Goal: Task Accomplishment & Management: Complete application form

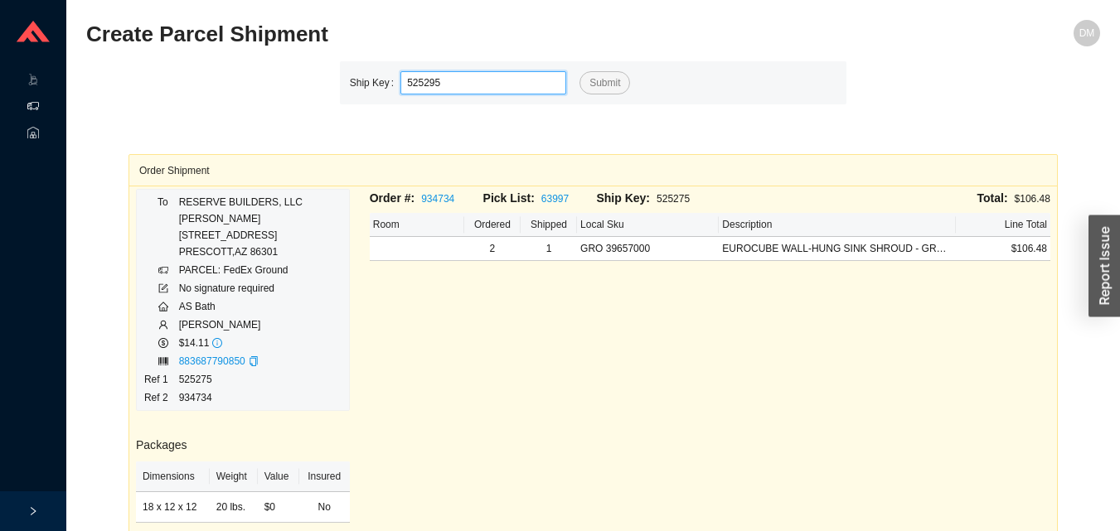
type input "525295"
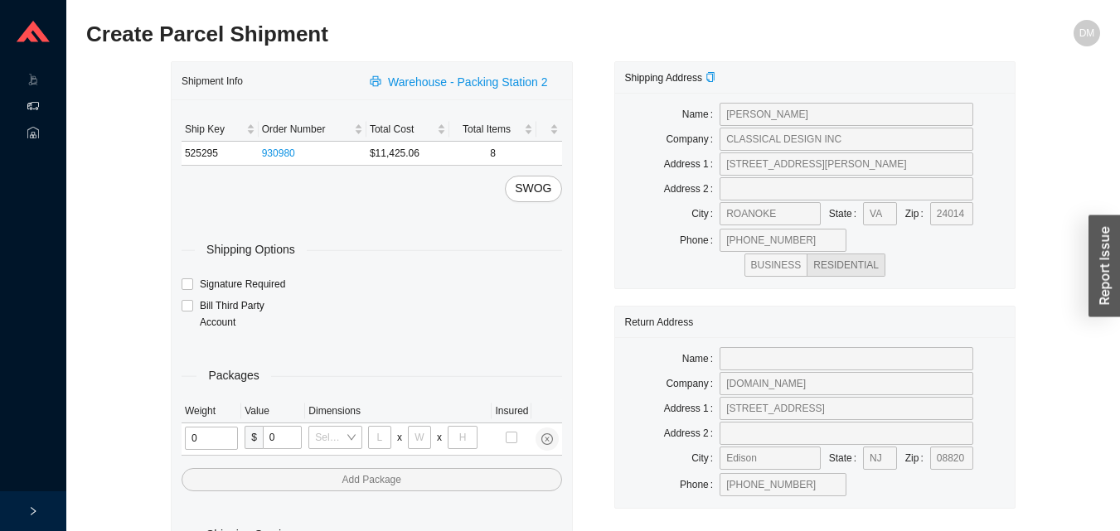
type input "2"
type input "18"
type input "8"
type input "42"
click at [219, 444] on input "tel" at bounding box center [209, 438] width 49 height 23
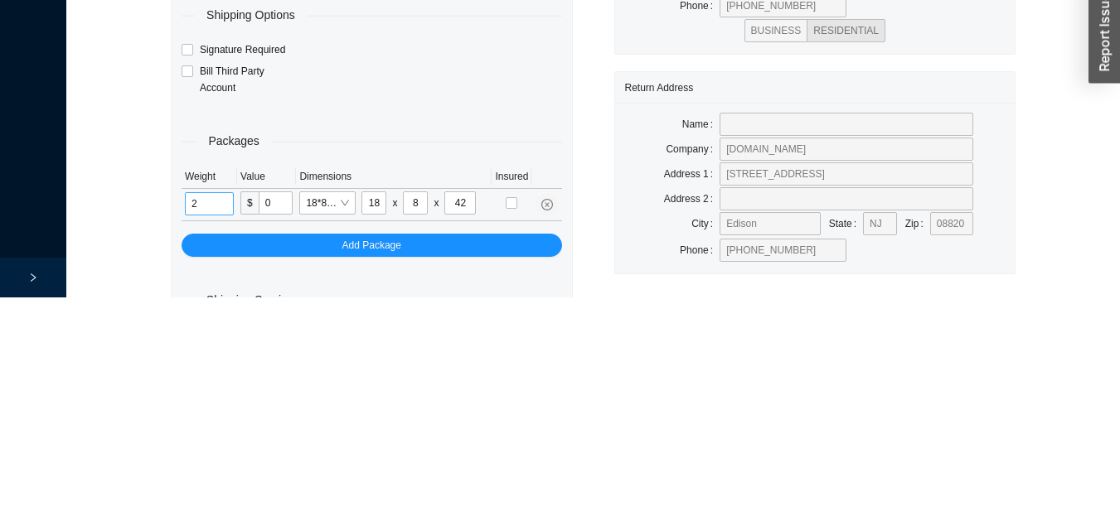
scroll to position [56, 0]
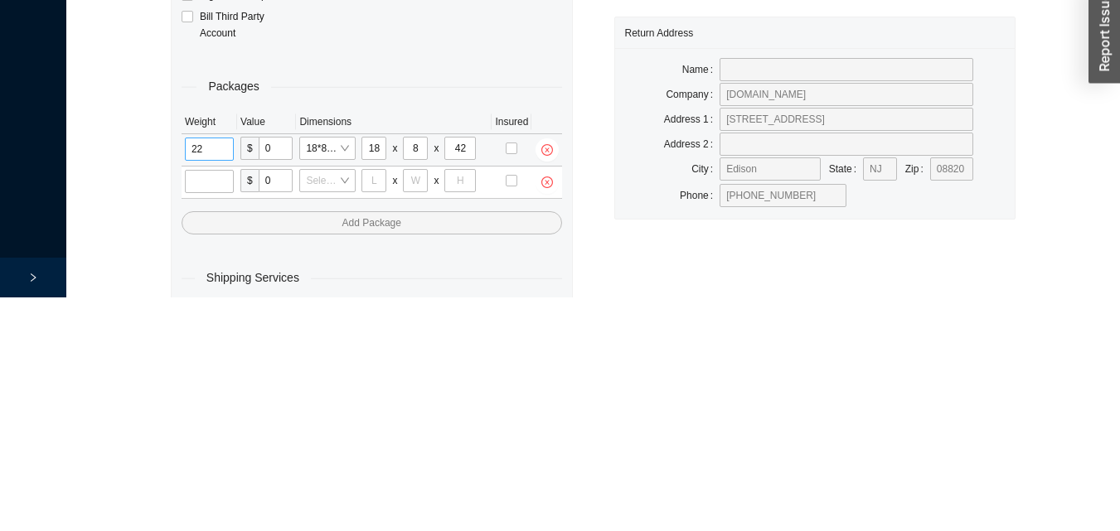
type input "22"
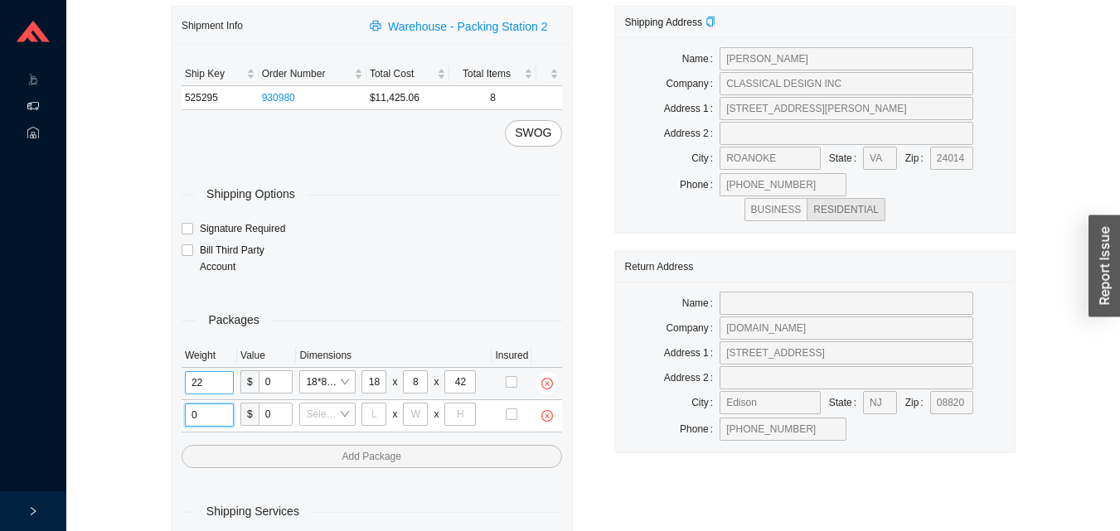
type input "2"
type input "18"
type input "8"
type input "42"
click at [211, 423] on input "tel" at bounding box center [209, 415] width 49 height 23
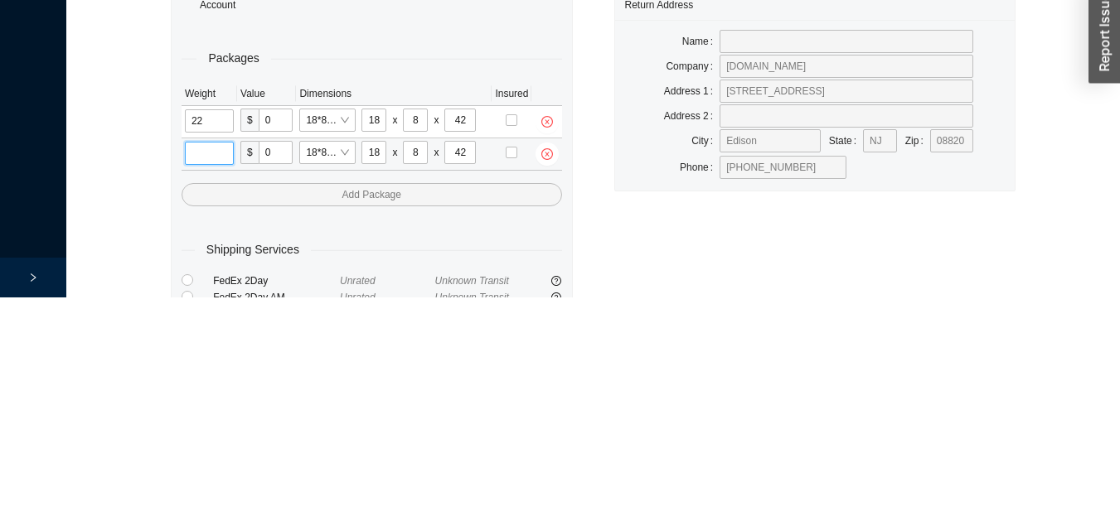
type input "5"
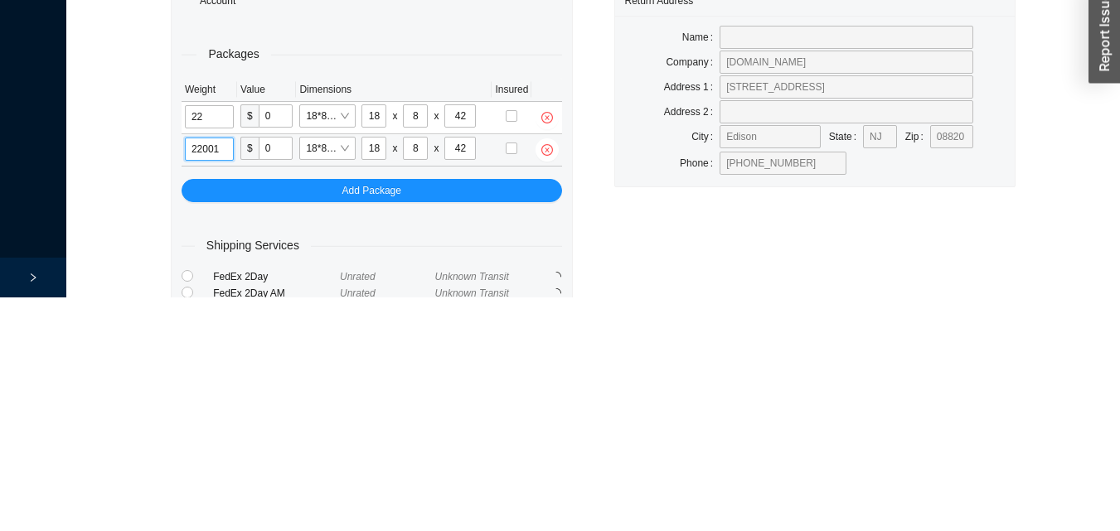
type input "22"
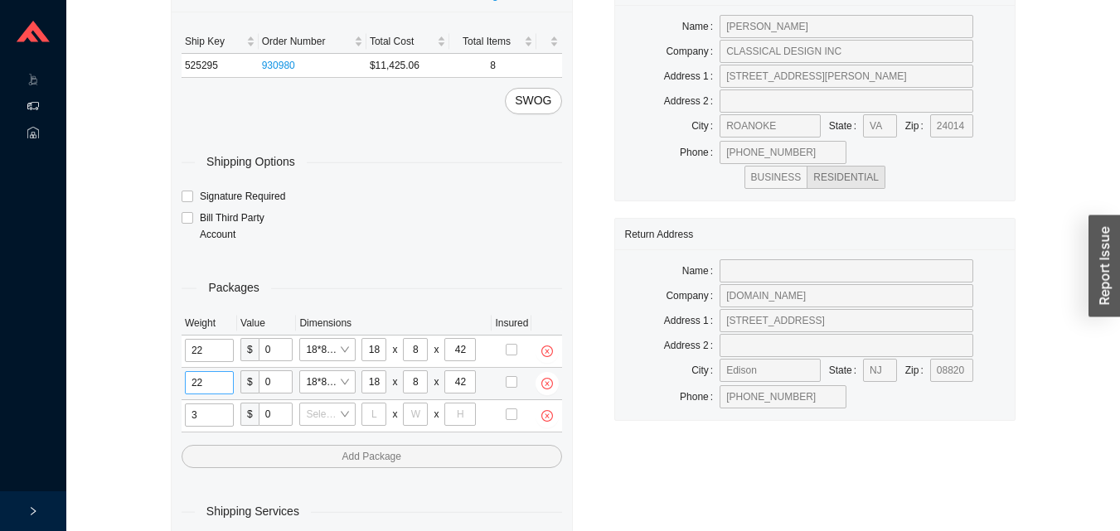
type input "31"
type input "24"
type input "16"
click at [196, 414] on input "tel" at bounding box center [209, 415] width 49 height 23
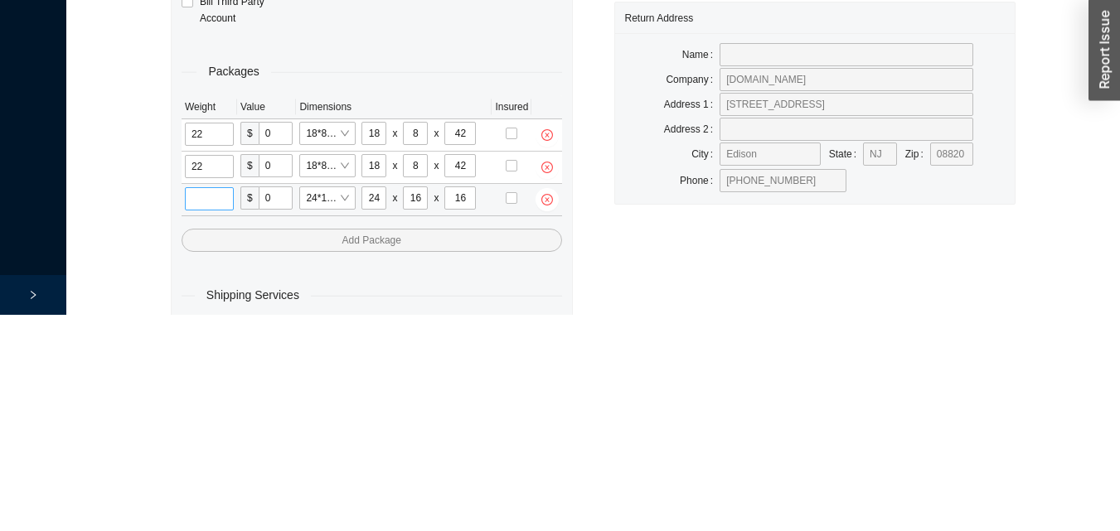
scroll to position [120, 0]
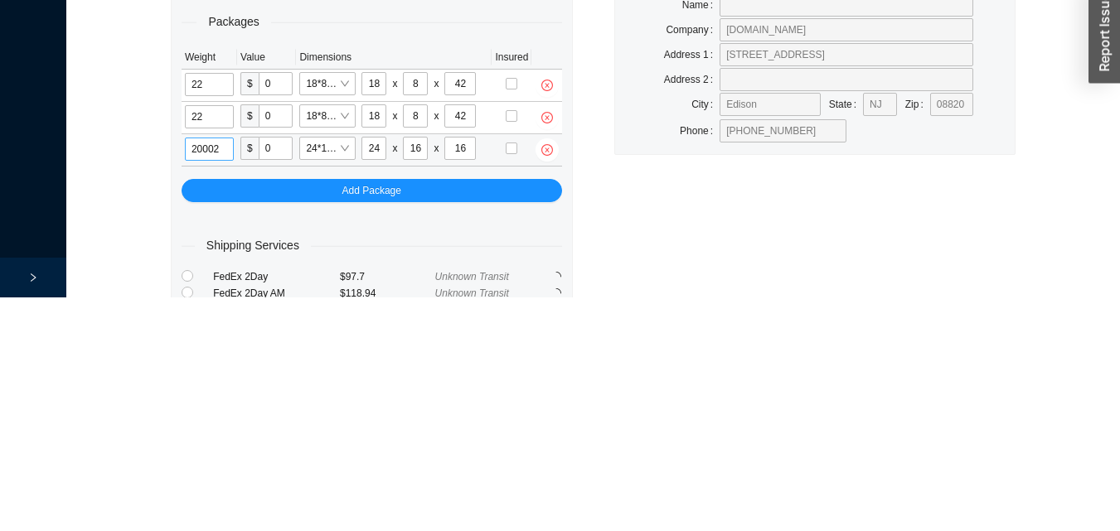
type input "20"
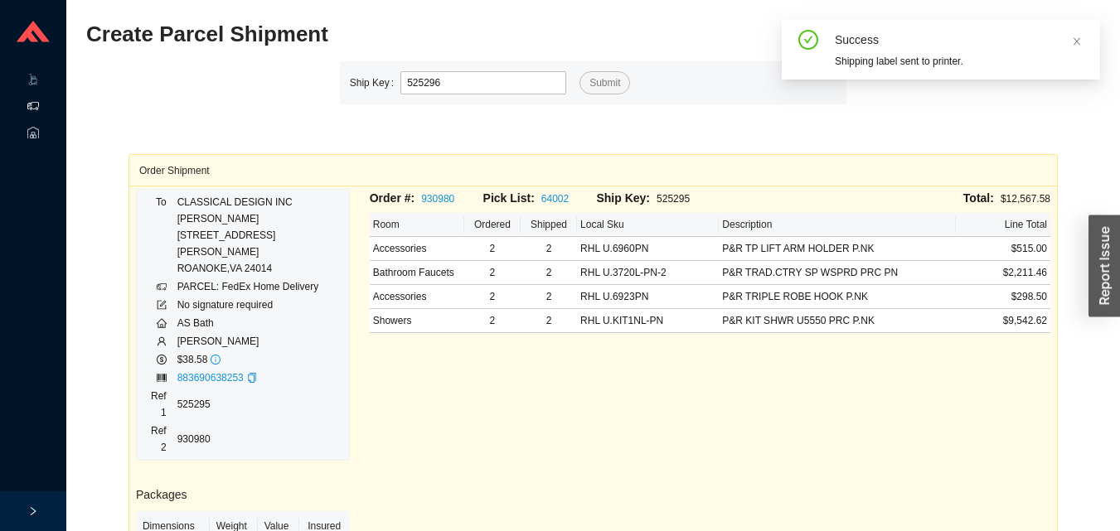
type input "525296"
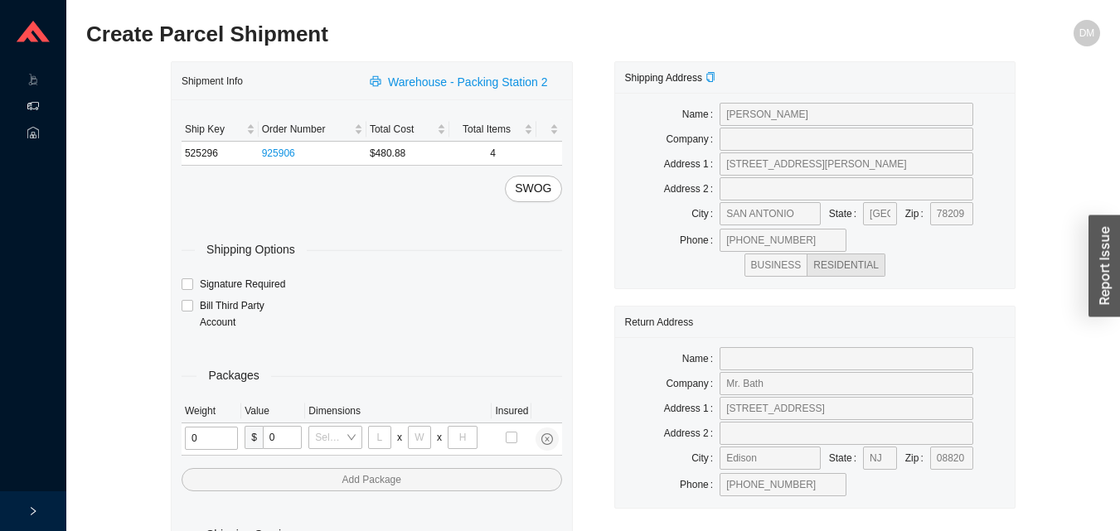
type input "1"
type input "18"
type input "5"
type input "36"
click at [204, 431] on input "tel" at bounding box center [208, 438] width 47 height 23
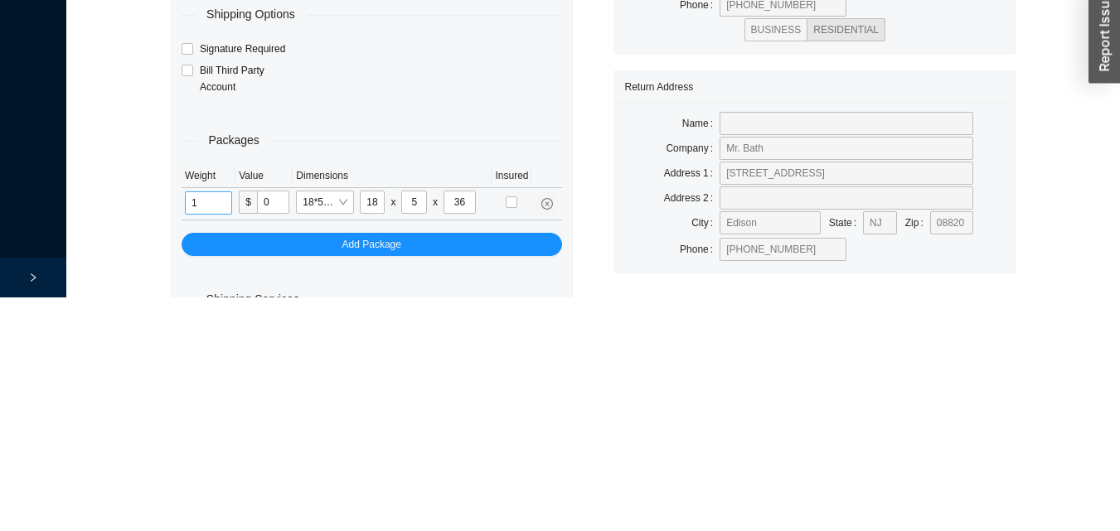
scroll to position [56, 0]
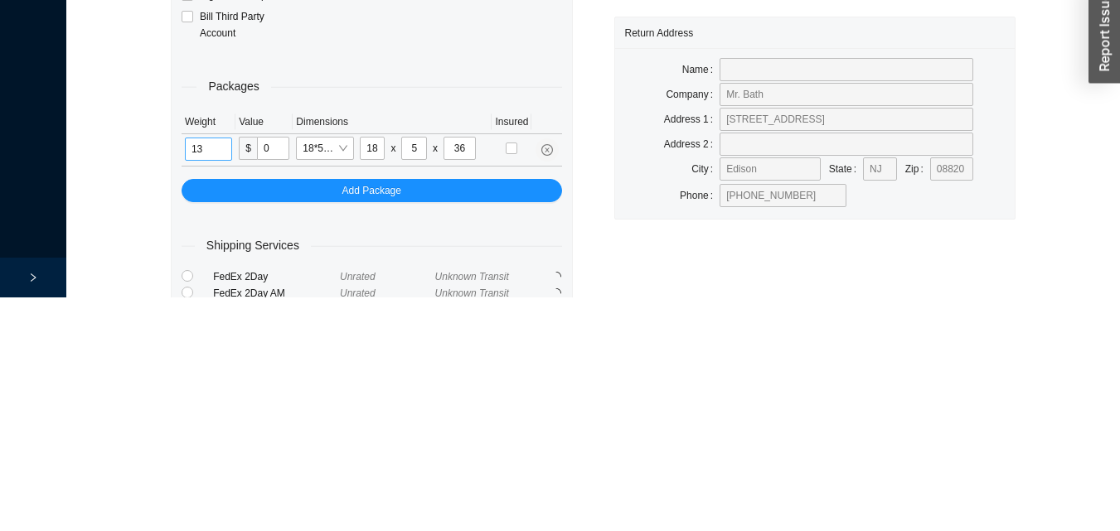
type input "13"
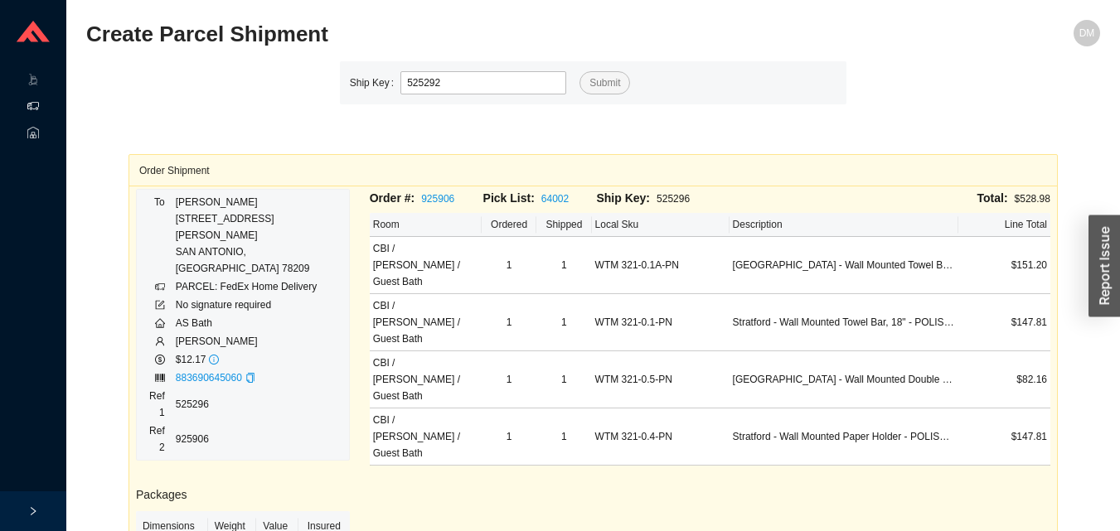
type input "525292"
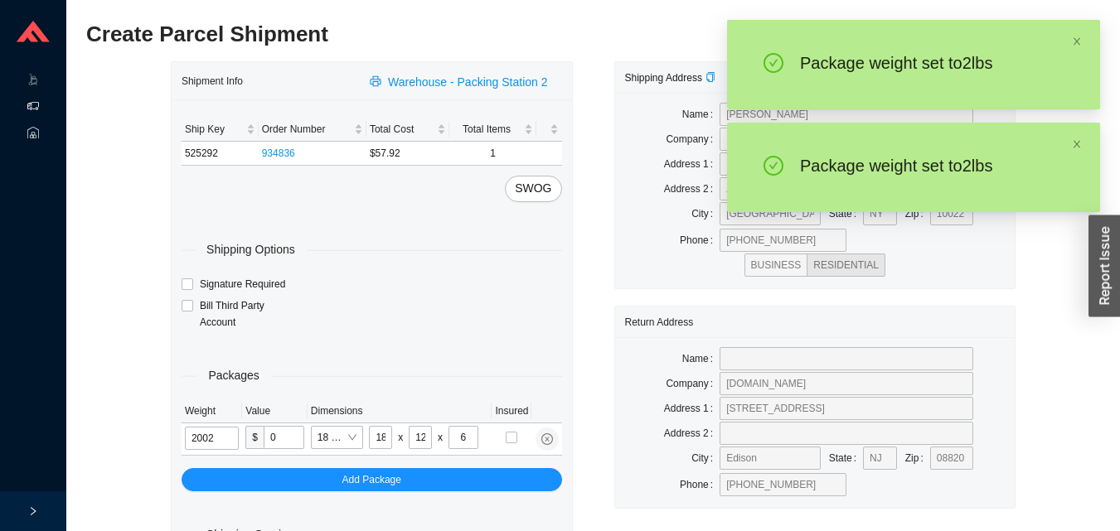
type input "2"
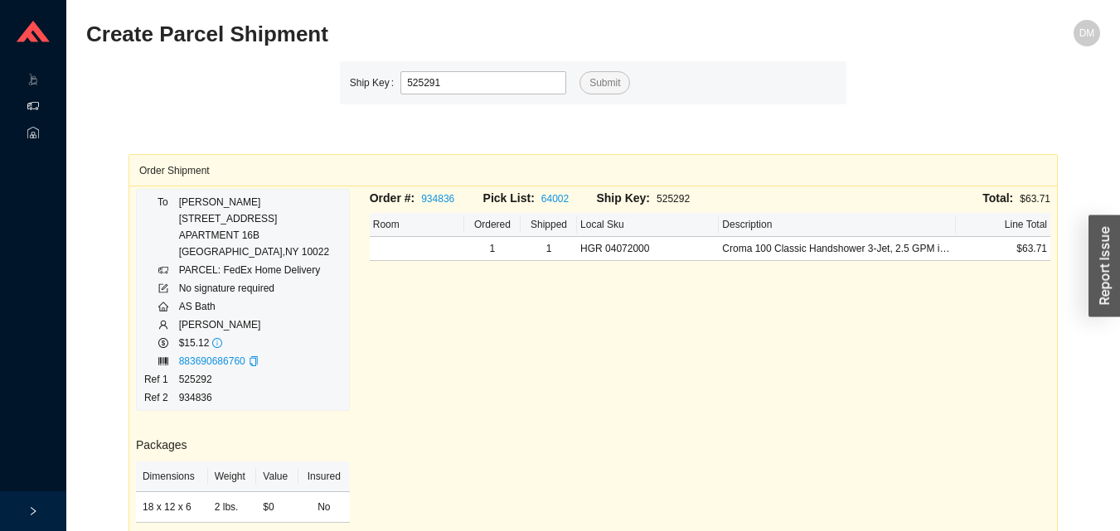
type input "525291"
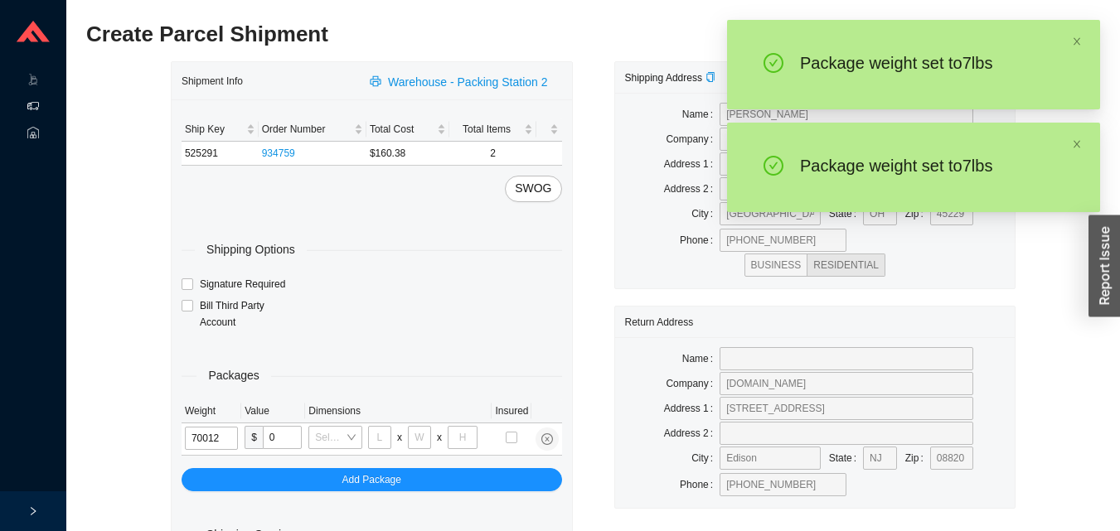
type input "7"
type input "18"
type input "12"
type input "6"
type input "7"
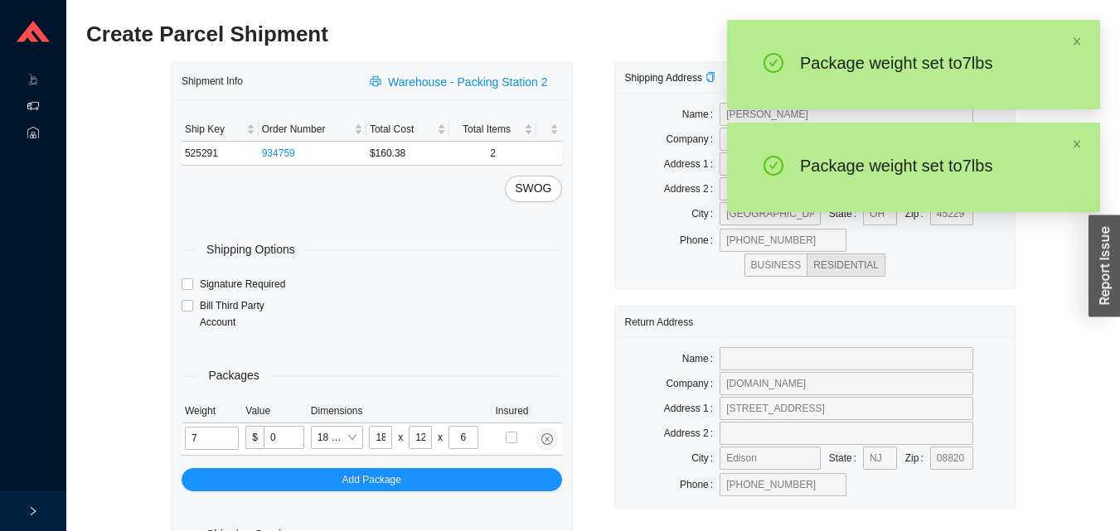
type input "14"
type input "7"
type input "18"
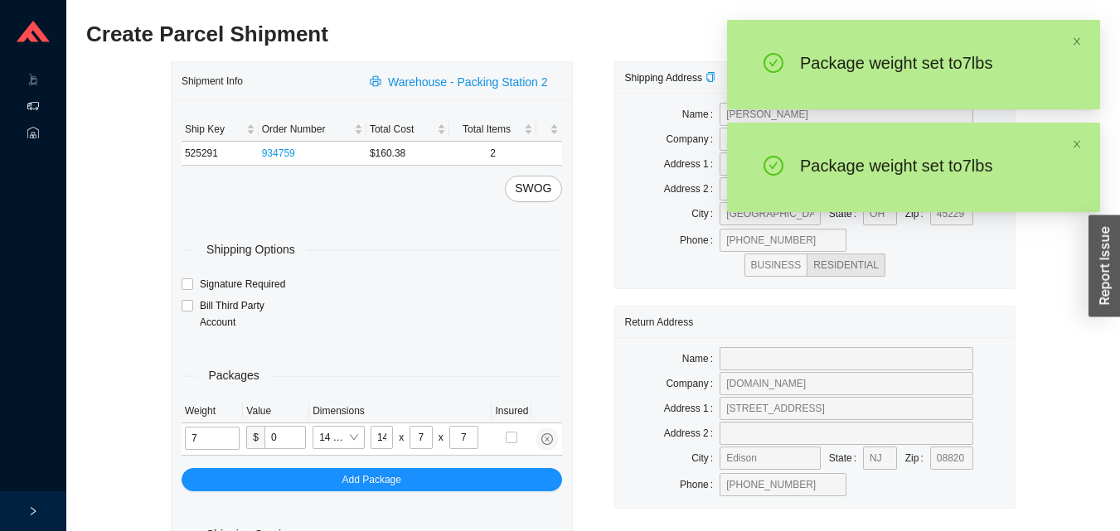
type input "12"
type input "6"
type input "7"
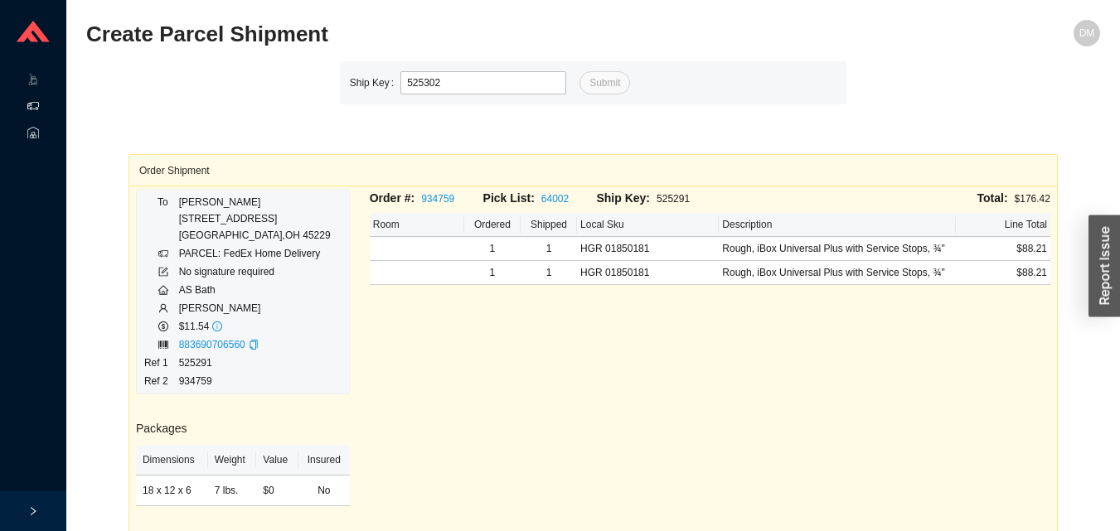
type input "525302"
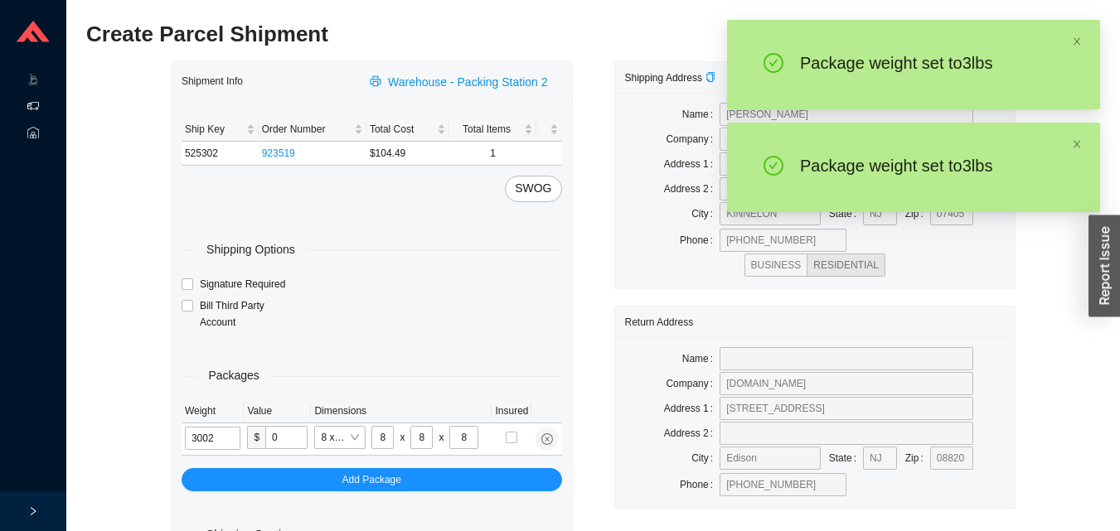
type input "3"
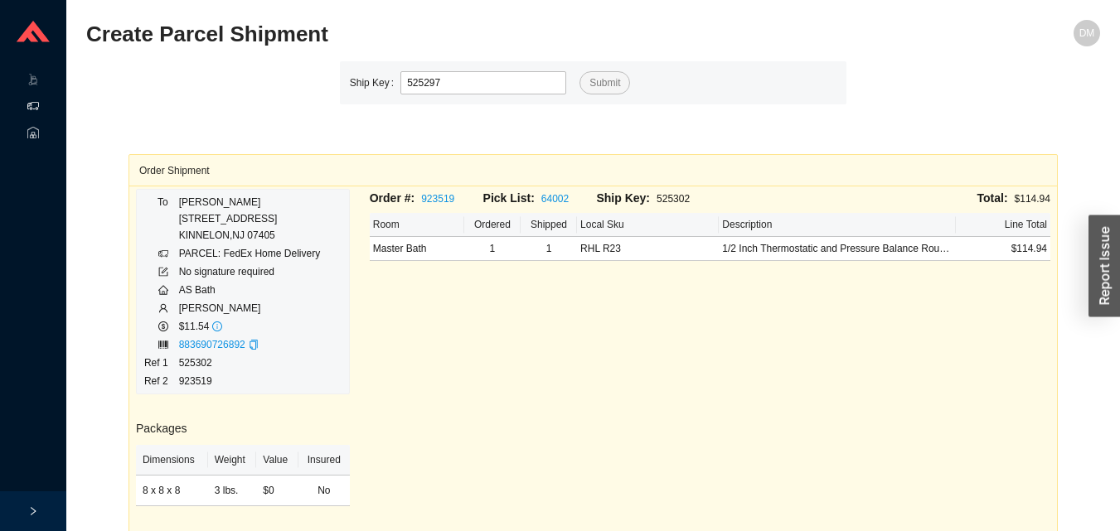
type input "525297"
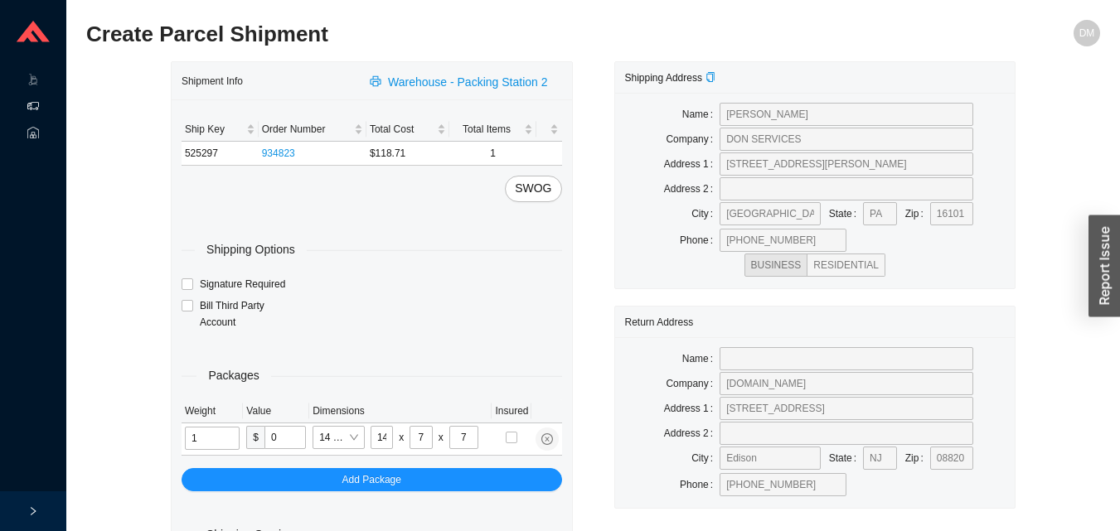
type input "5"
type input "18"
type input "5"
type input "36"
type input "5"
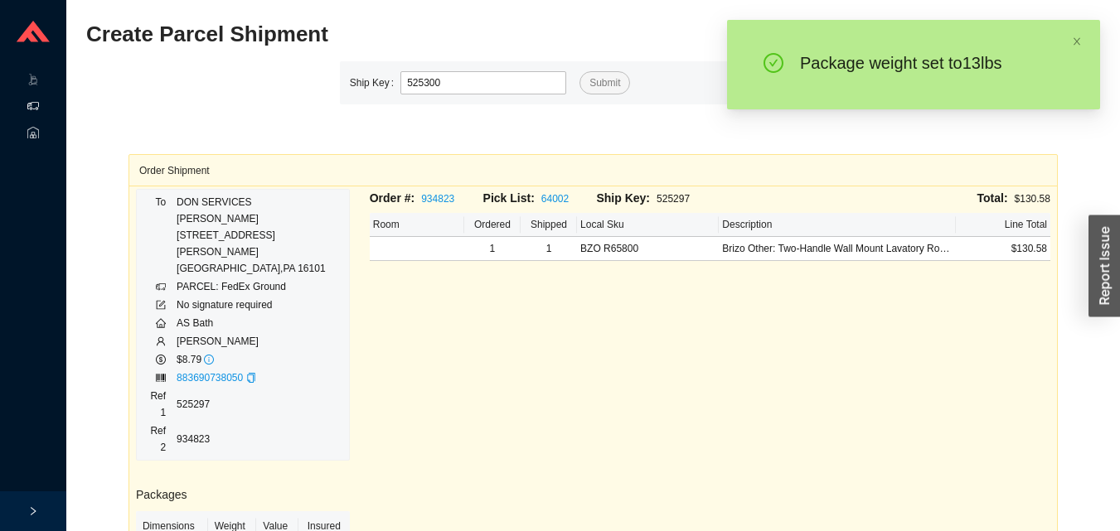
type input "525300"
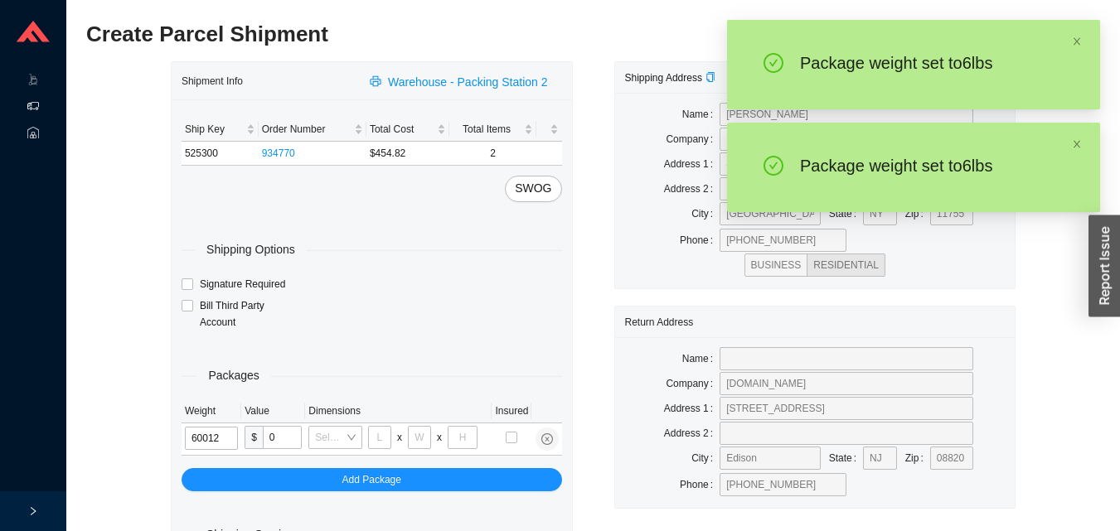
type input "6"
type input "18"
type input "12"
type input "6"
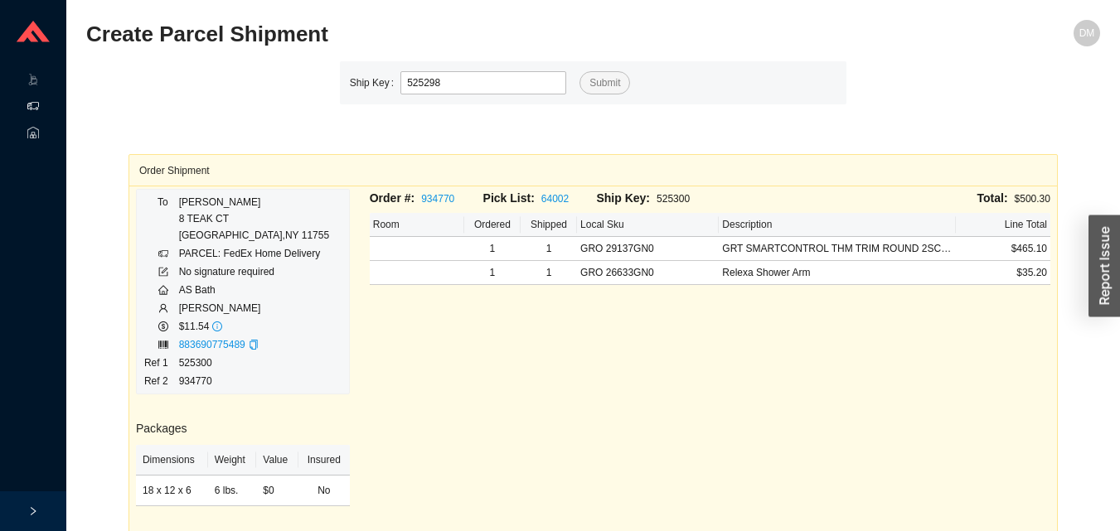
type input "525298"
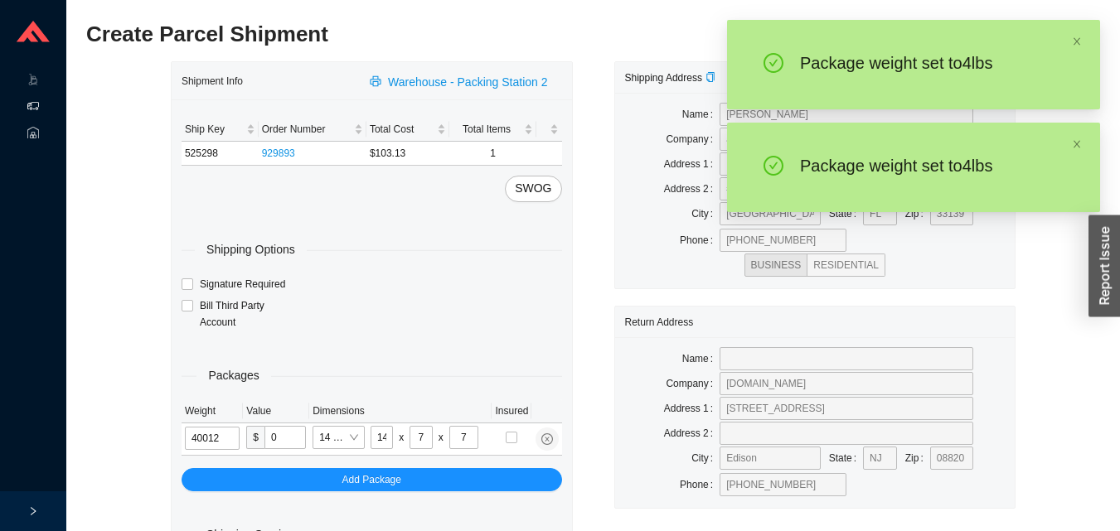
type input "4"
type input "18"
type input "12"
type input "6"
type input "4"
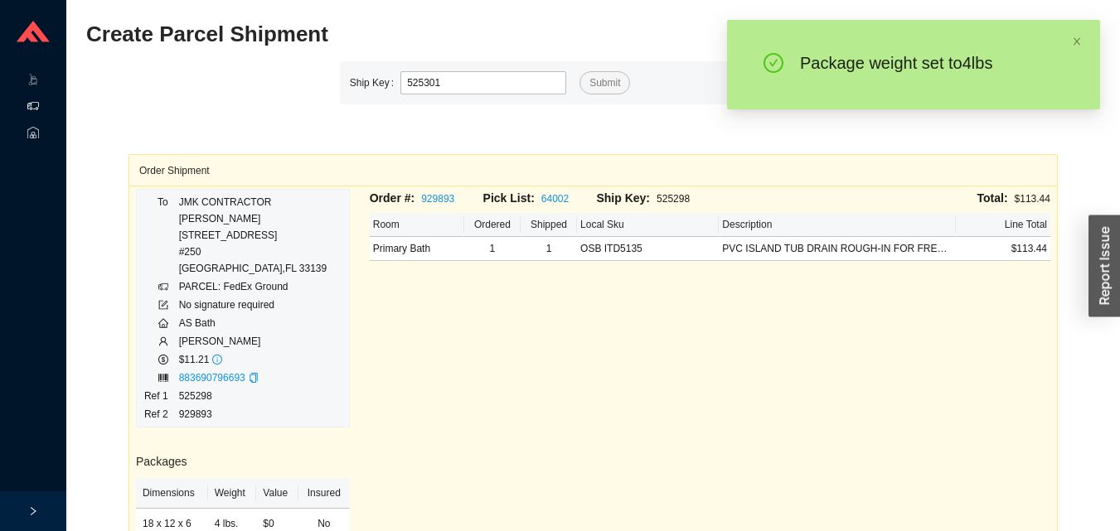
type input "525301"
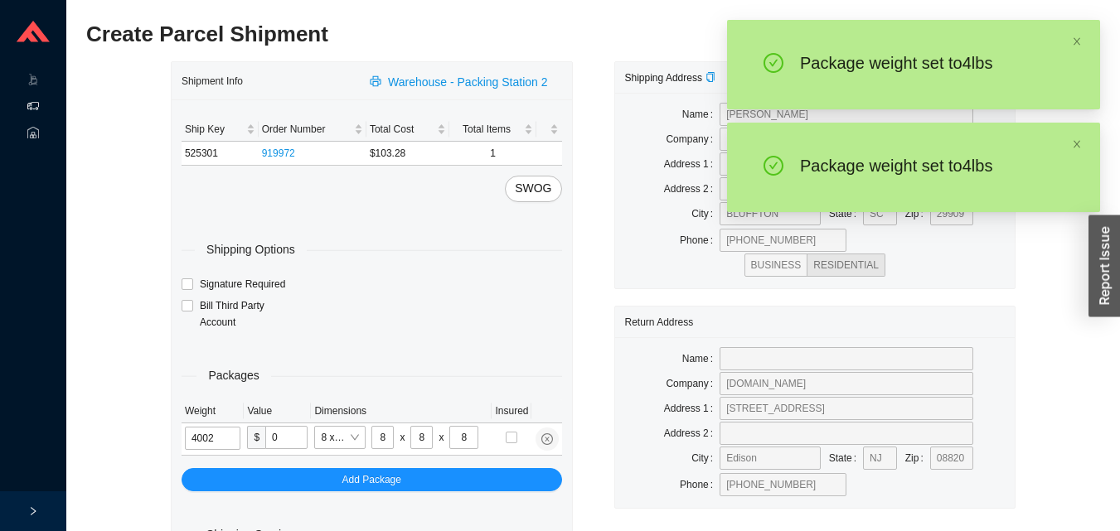
type input "4"
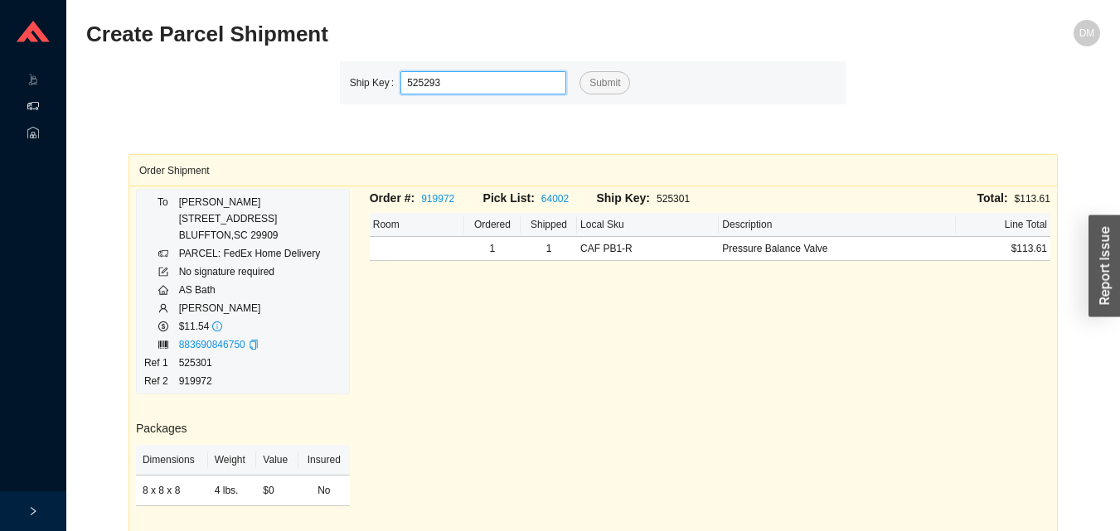
type input "525293"
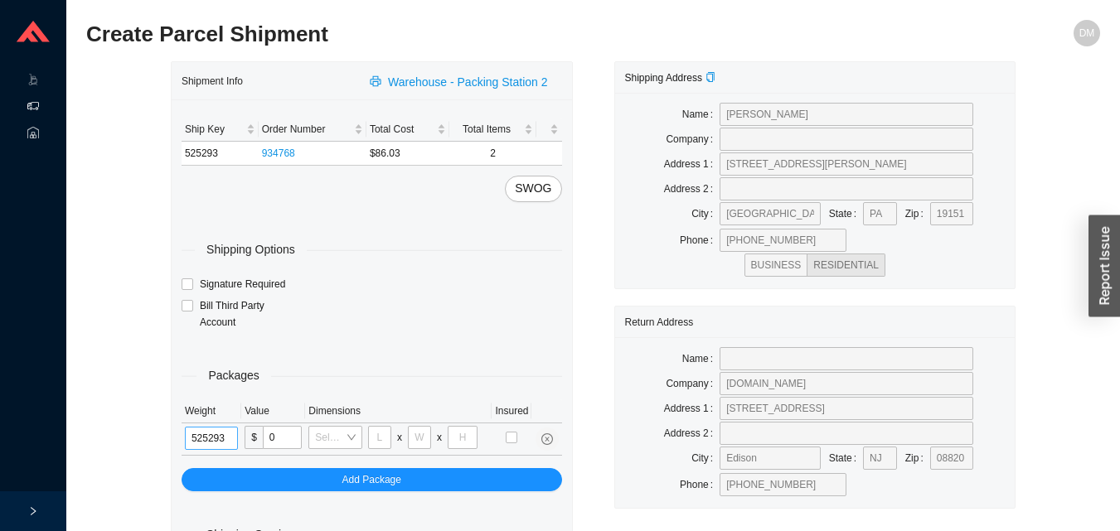
click at [231, 439] on input "525293" at bounding box center [211, 438] width 53 height 23
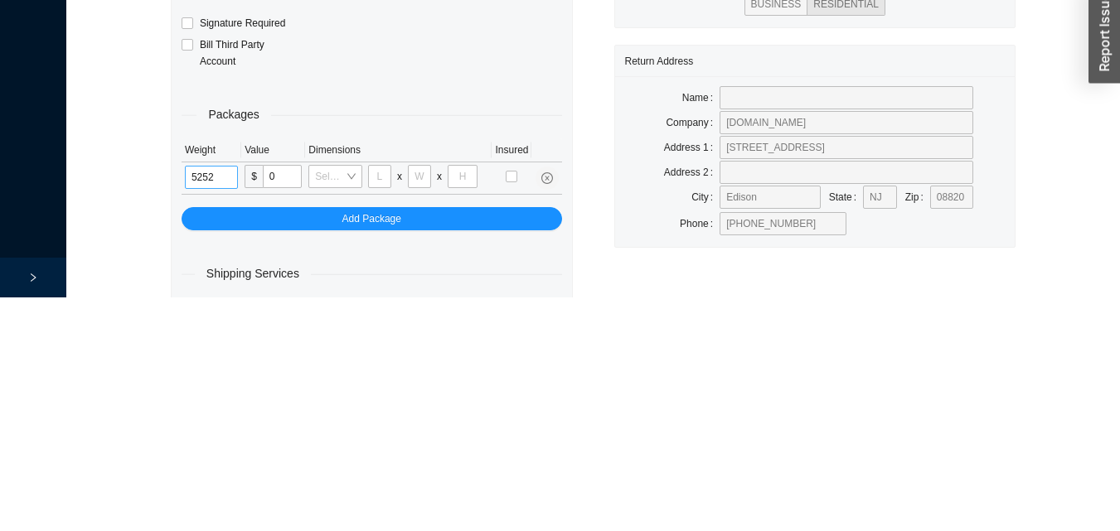
scroll to position [56, 0]
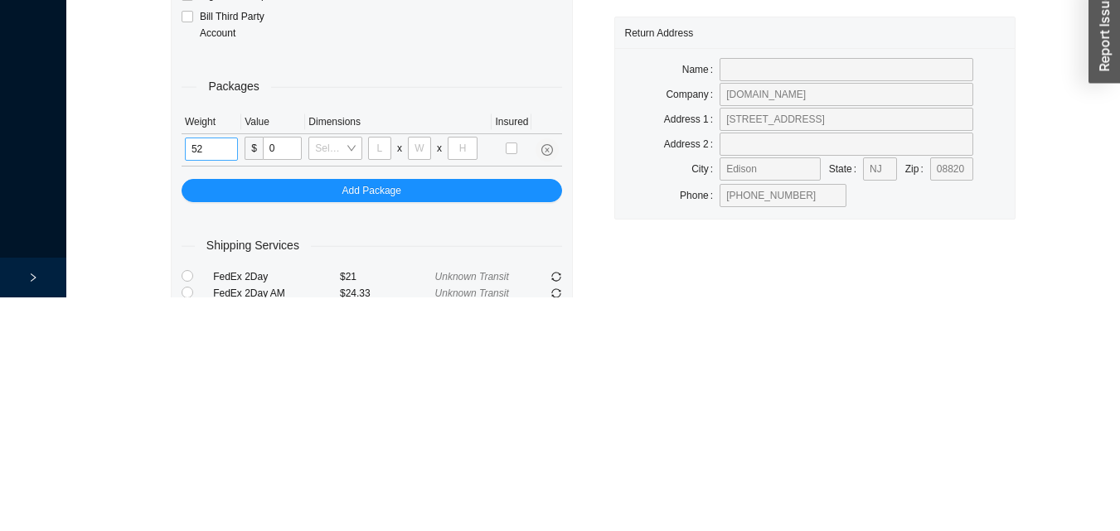
type input "5"
type input "9"
type input "18"
type input "5"
type input "36"
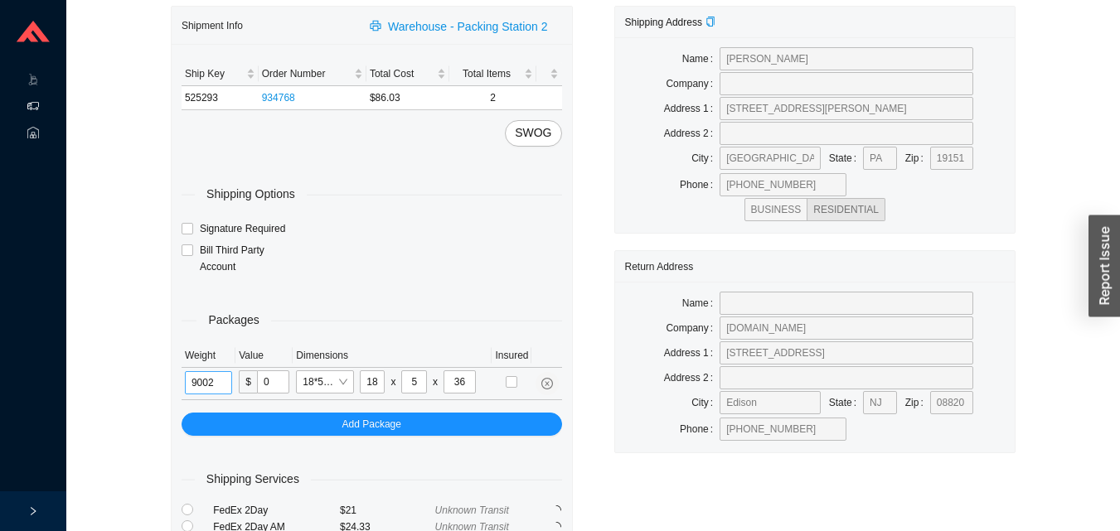
type input "9"
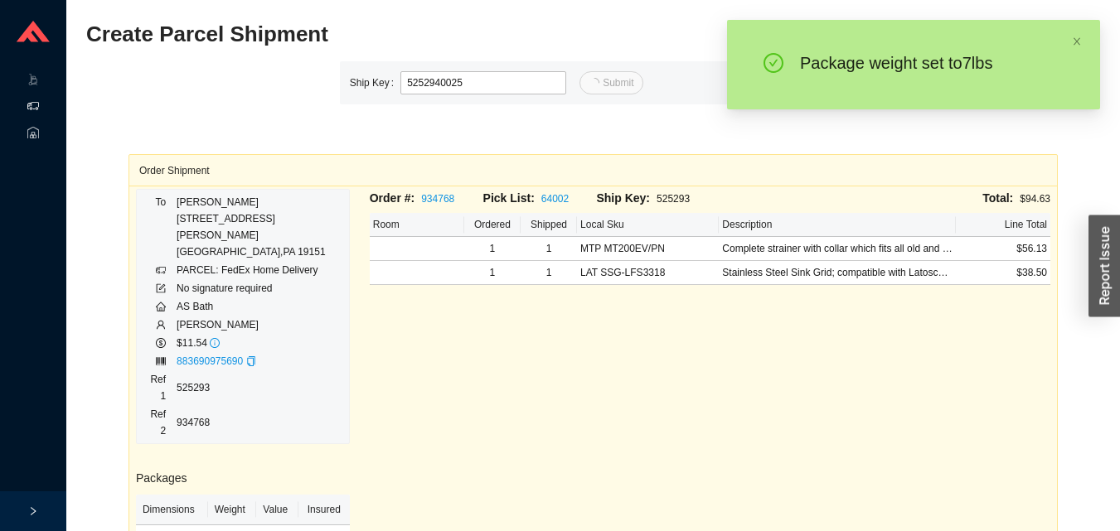
type input "25"
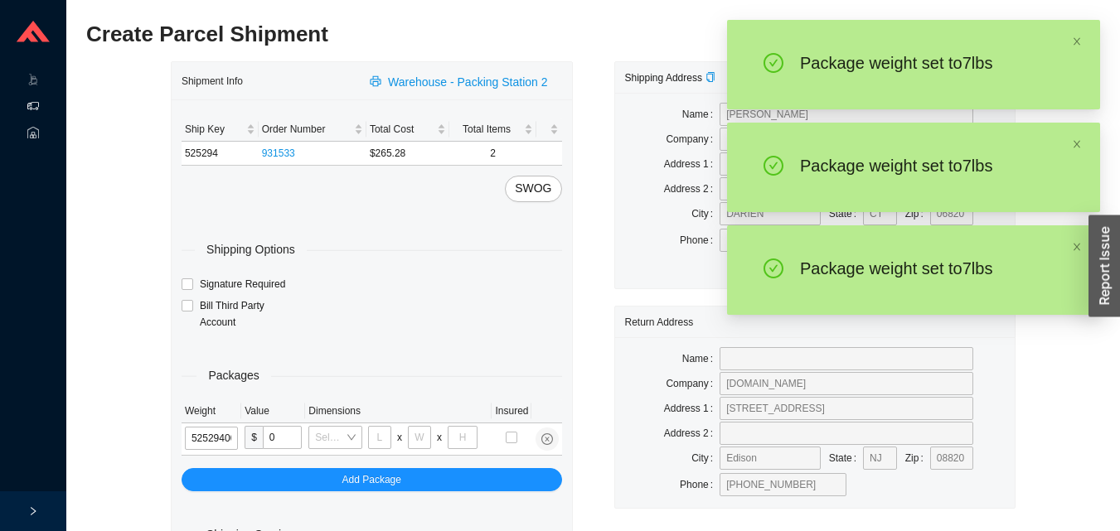
type input "525294"
type input "28"
type input "16"
type input "7"
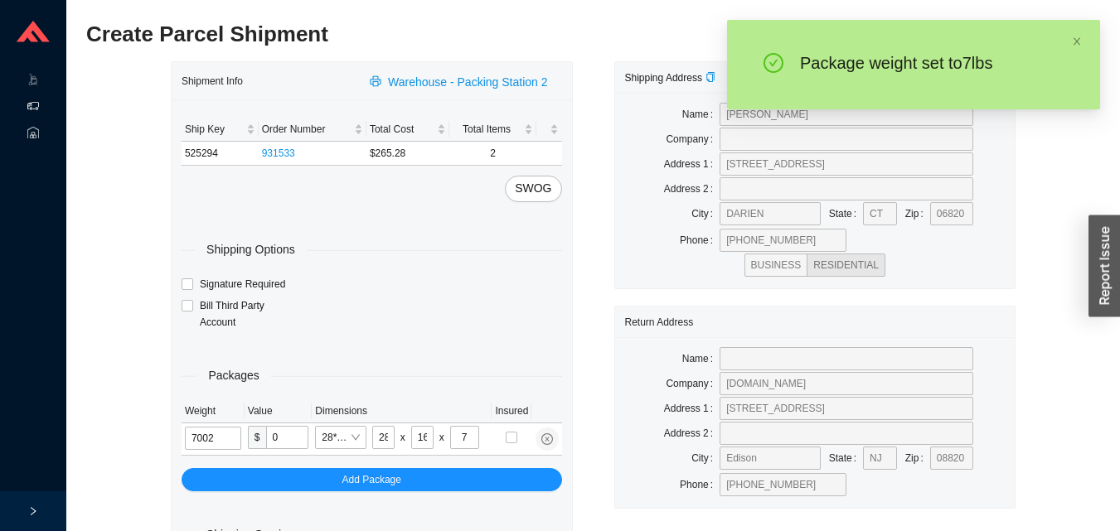
type input "7"
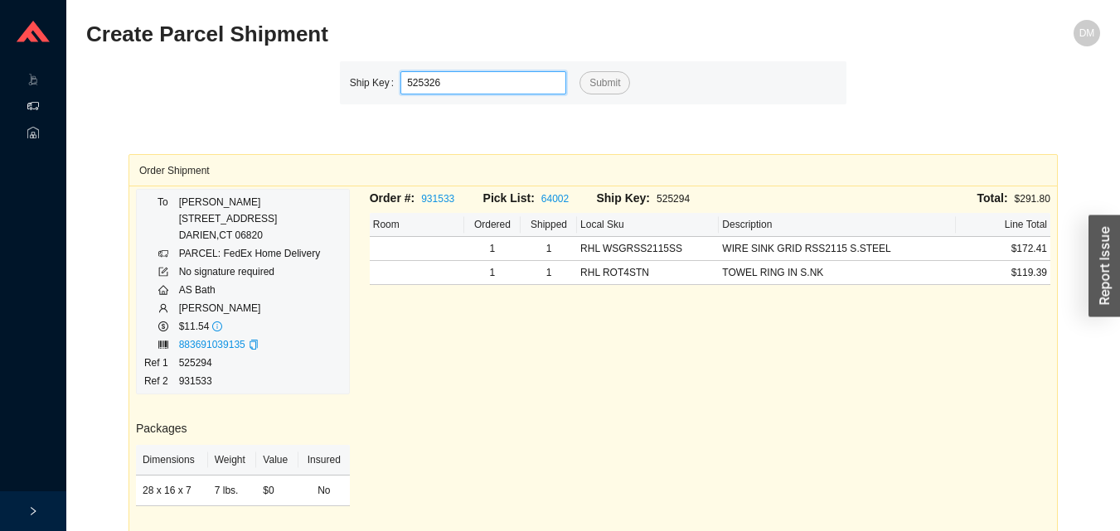
type input "525326"
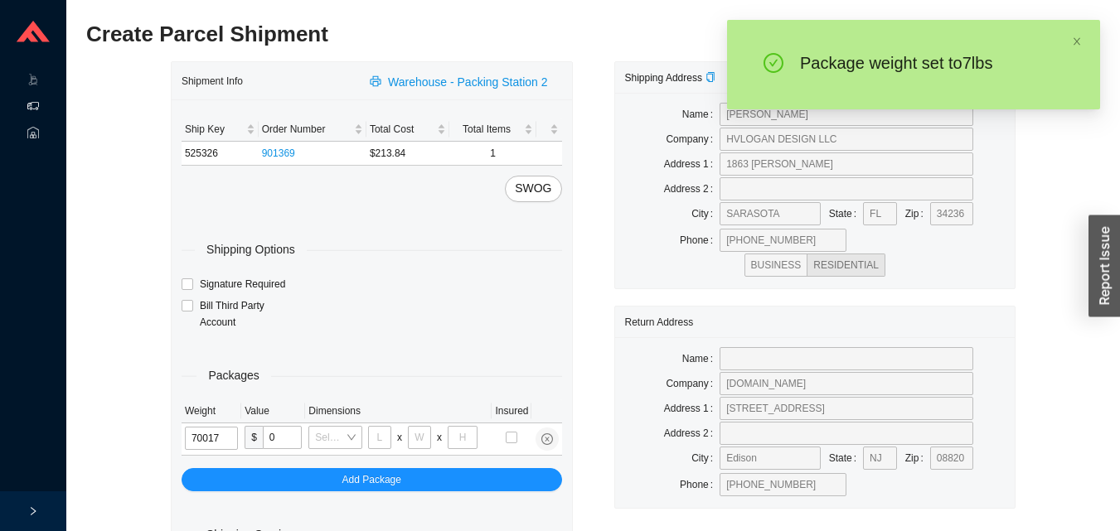
type input "7"
type input "8"
type input "36"
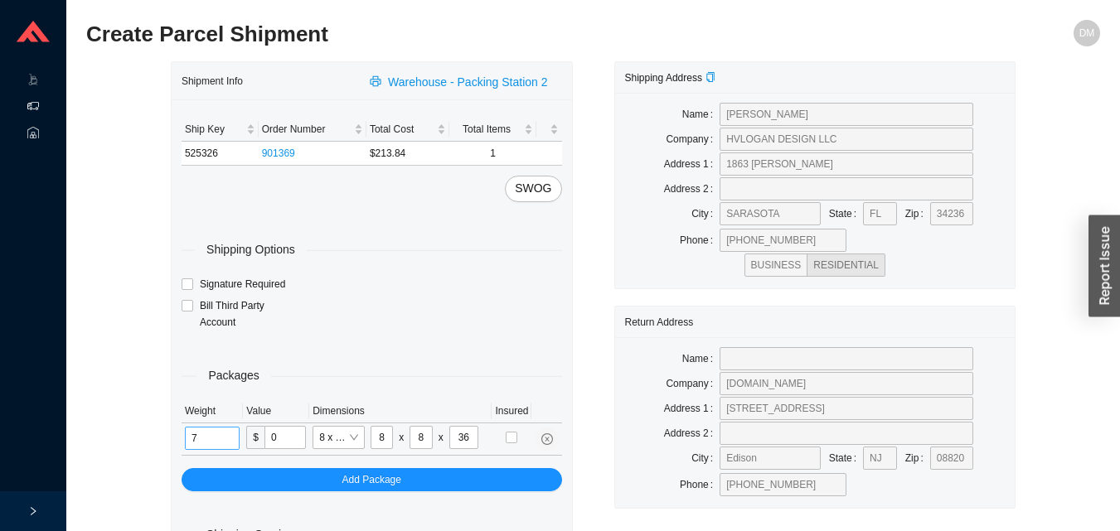
click at [216, 443] on input "7" at bounding box center [212, 438] width 55 height 23
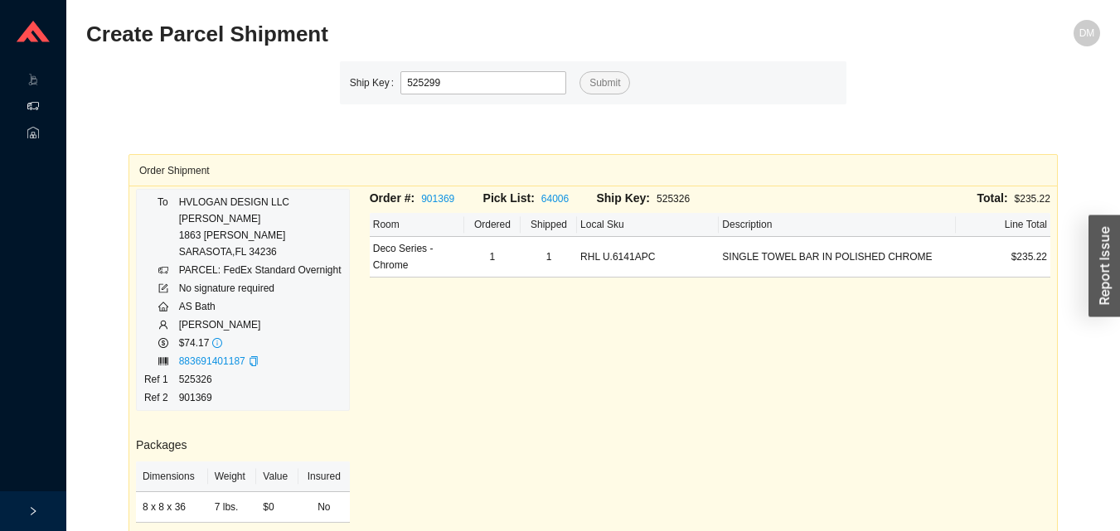
type input "525299"
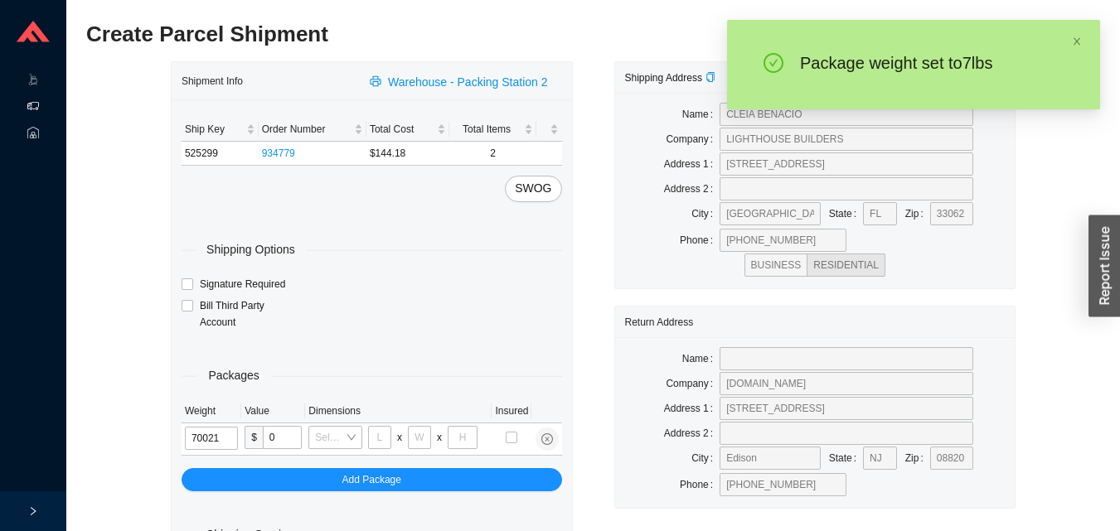
type input "7"
type input "18"
type input "12"
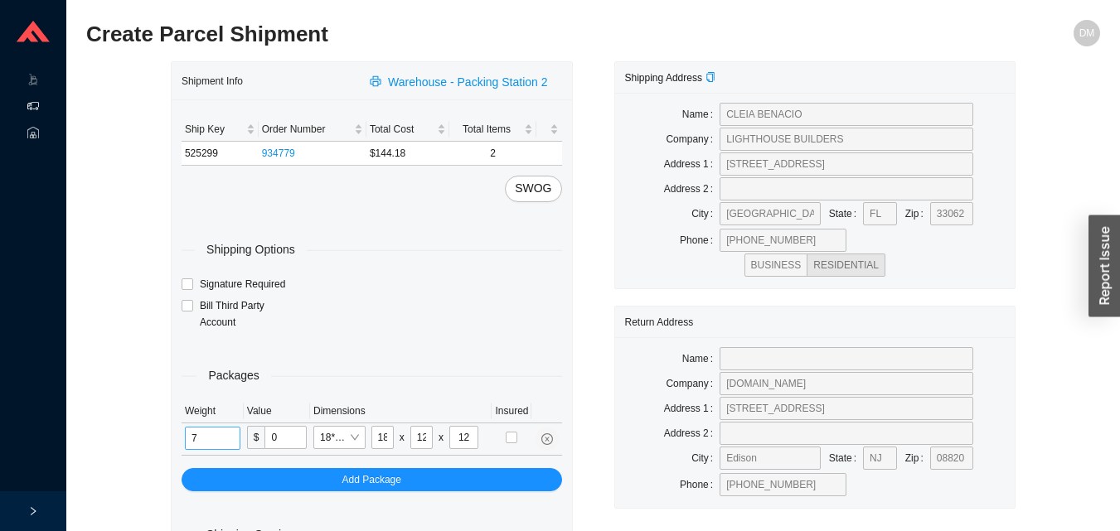
click at [230, 438] on input "7" at bounding box center [213, 438] width 56 height 23
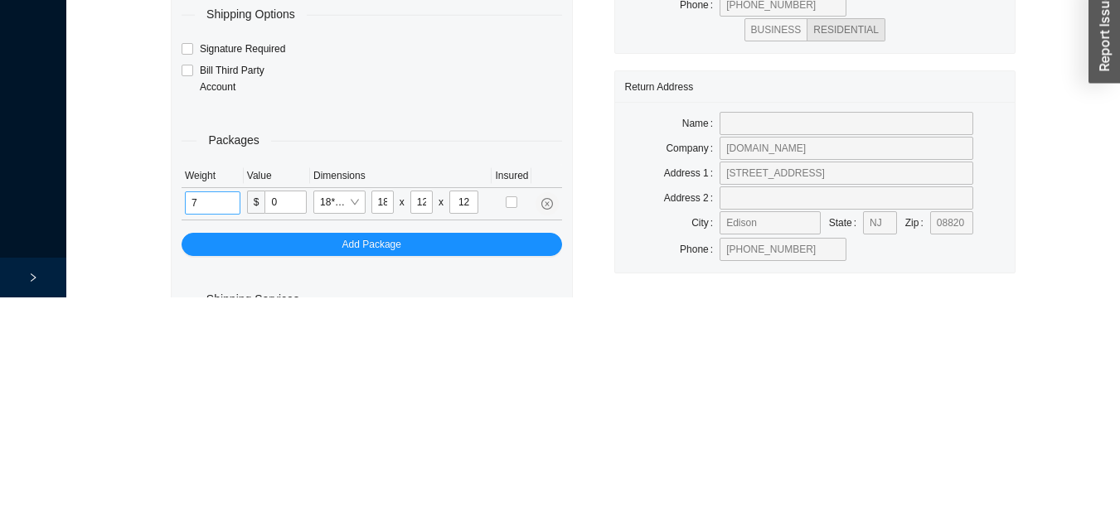
scroll to position [56, 0]
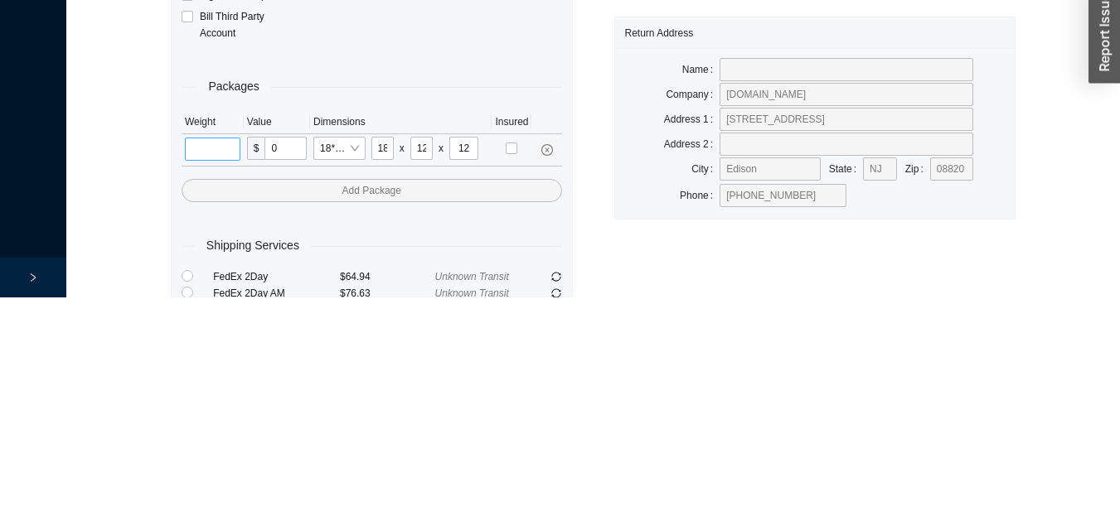
type input "9"
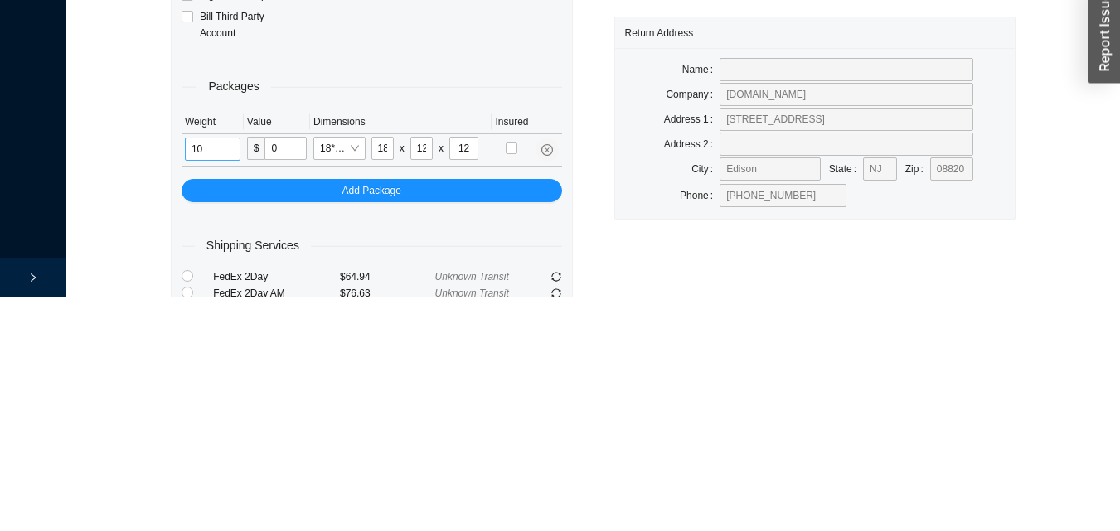
type input "10"
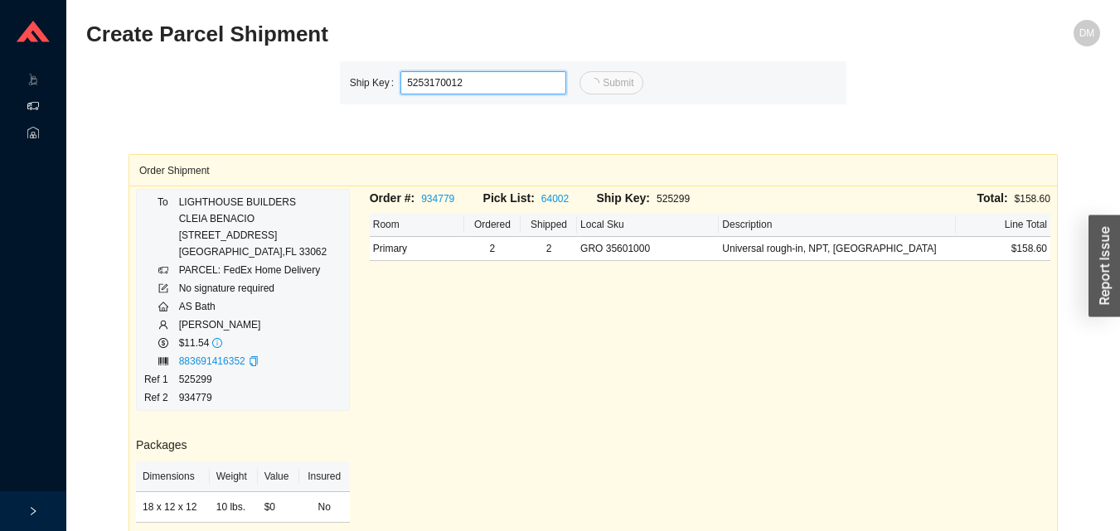
type input "12"
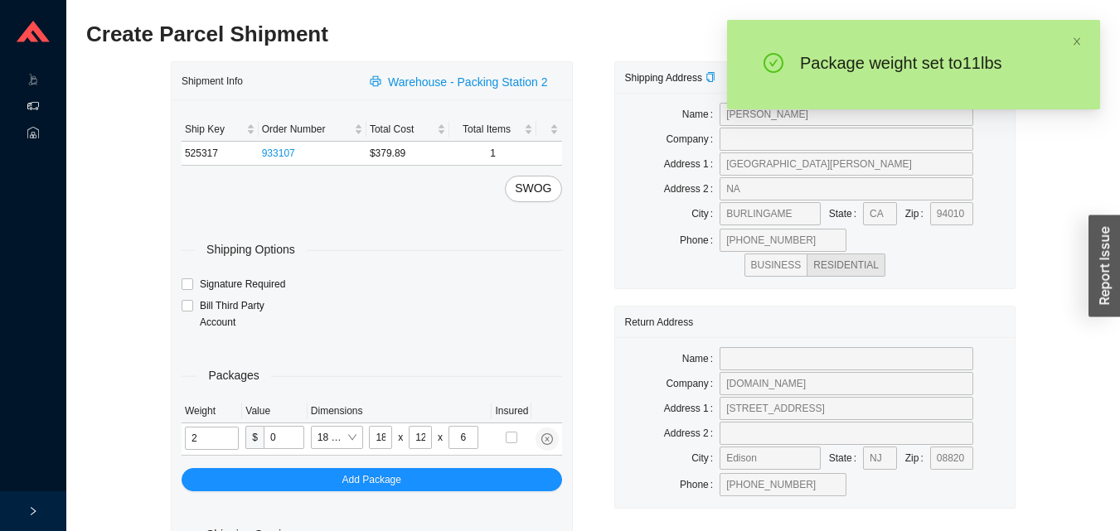
type input "11"
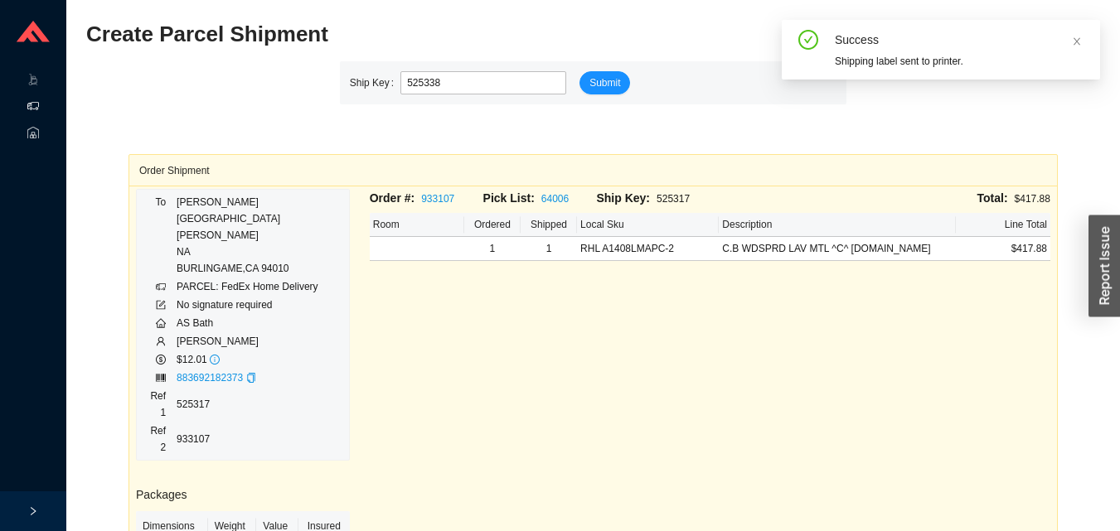
type input "525338"
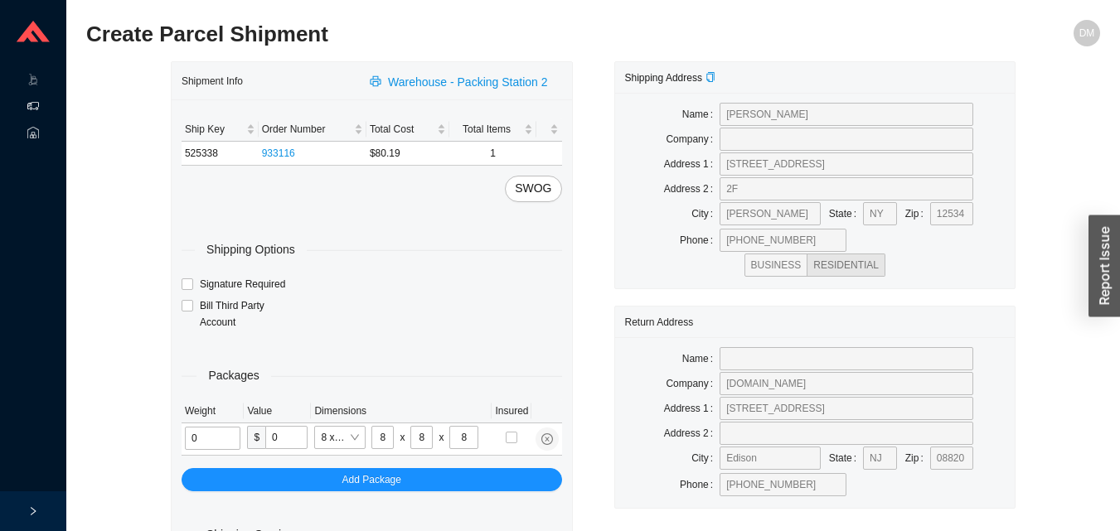
type input "2"
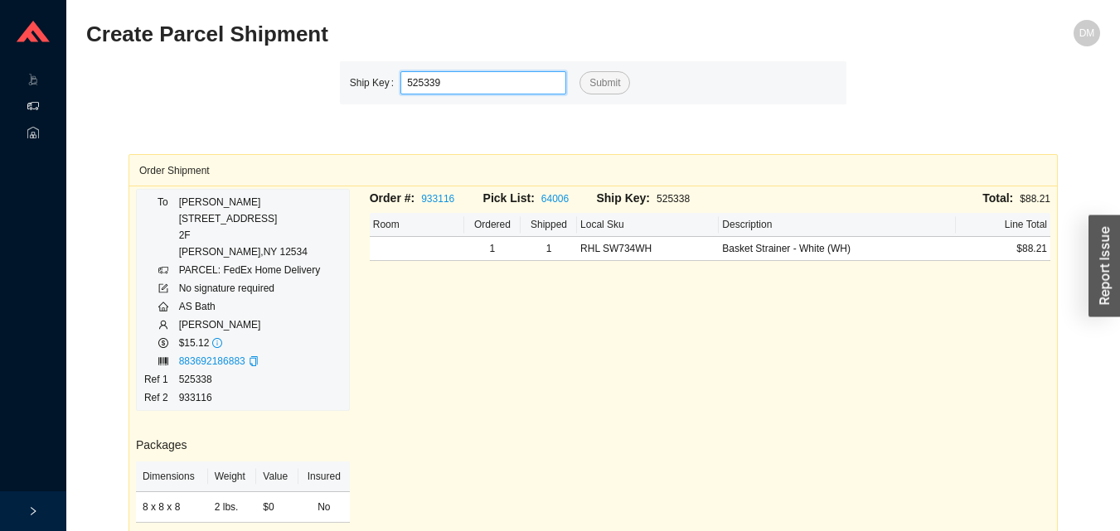
type input "525339"
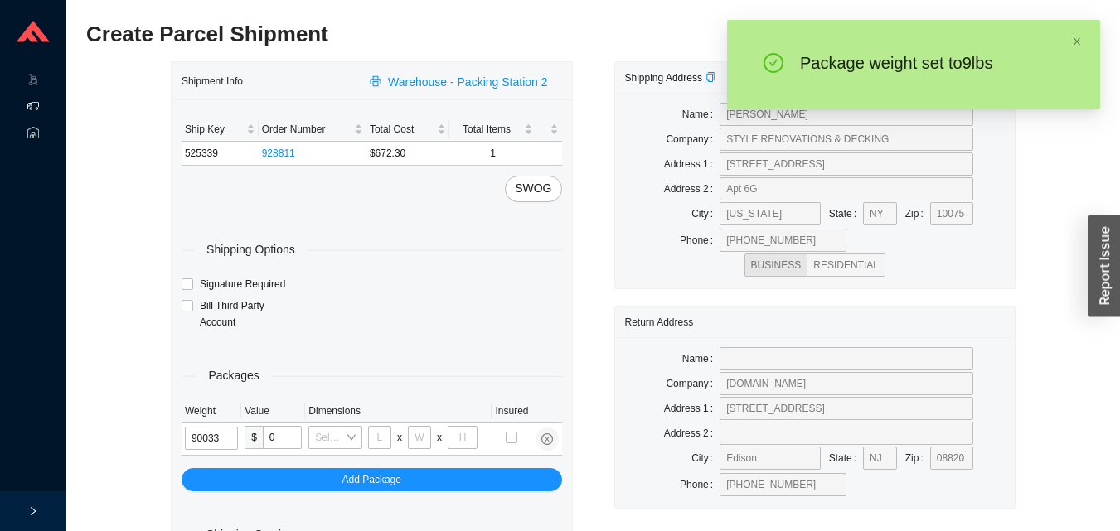
type input "9"
type input "24"
type input "14"
type input "4"
type input "9"
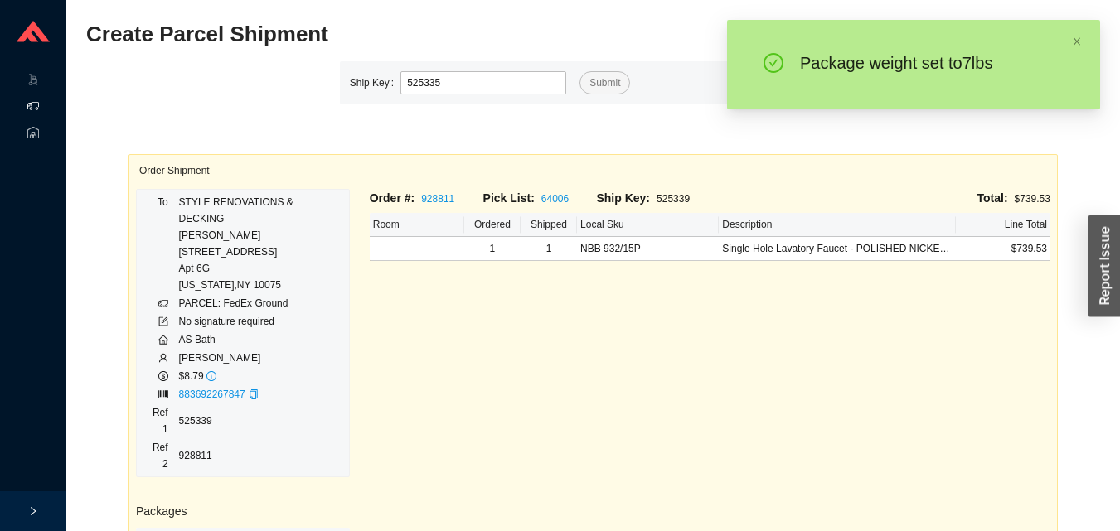
type input "525335"
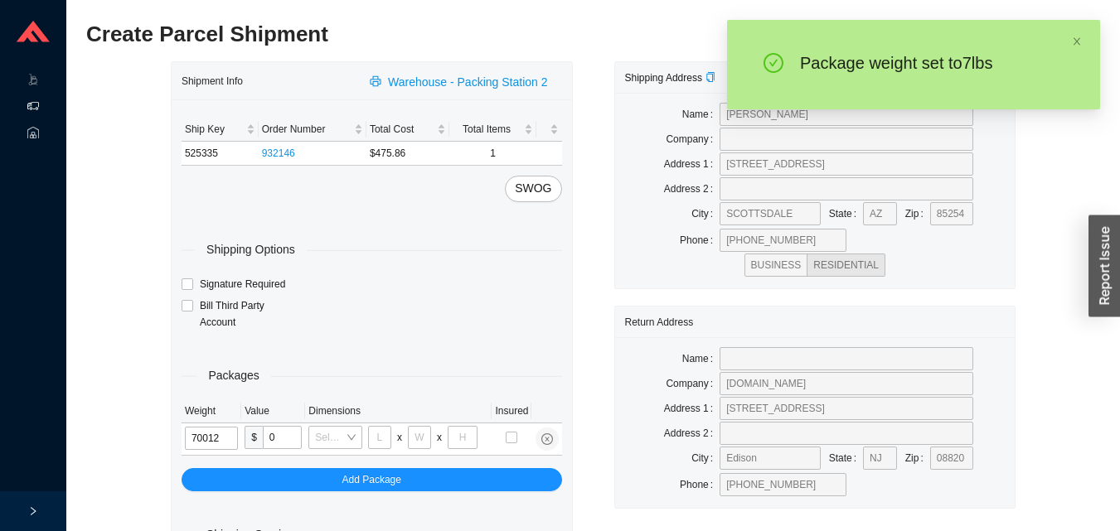
type input "7"
type input "18"
type input "12"
type input "6"
type input "7"
